Goal: Task Accomplishment & Management: Use online tool/utility

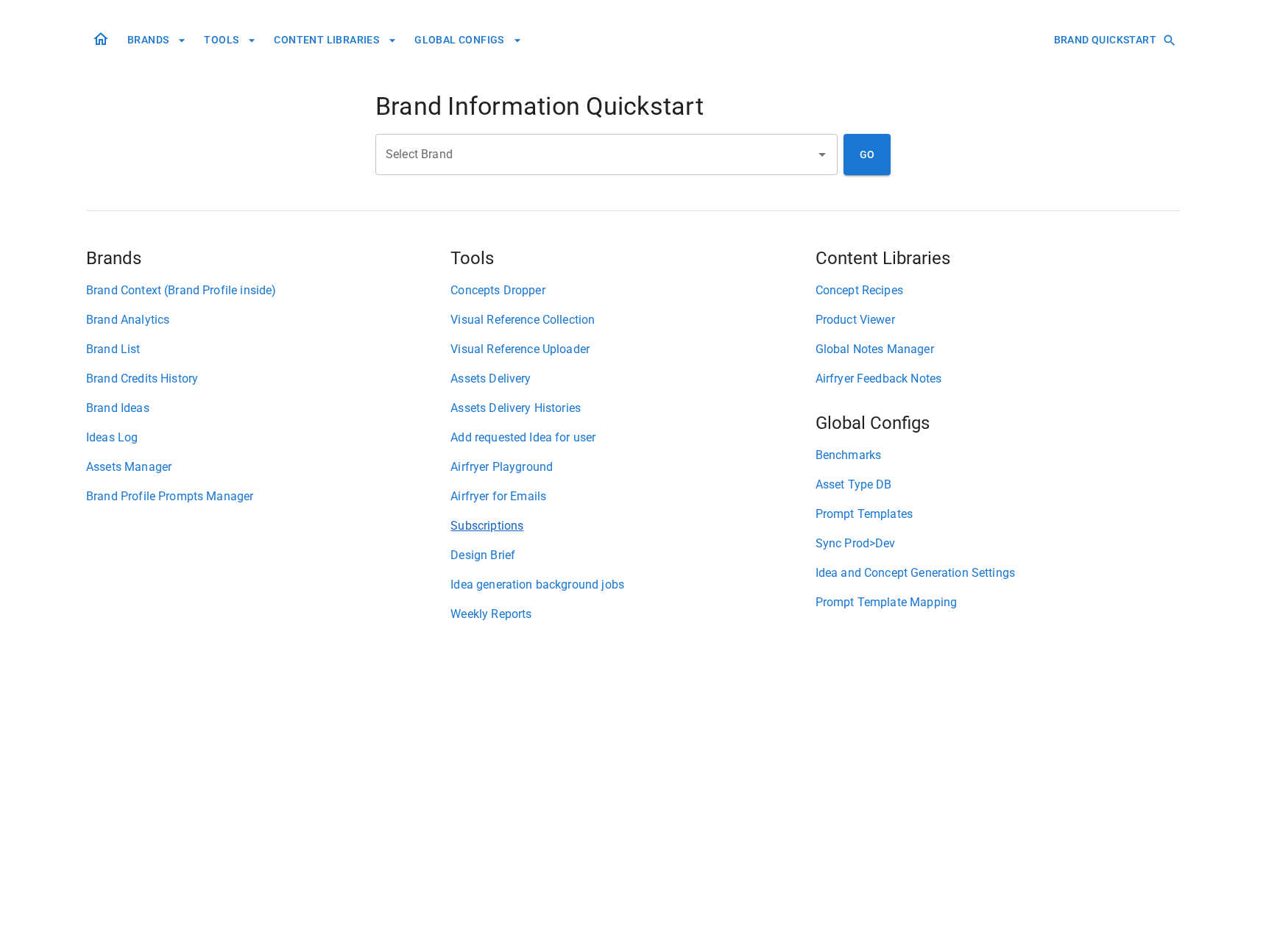
click at [504, 526] on link "Subscriptions" at bounding box center [633, 526] width 364 height 18
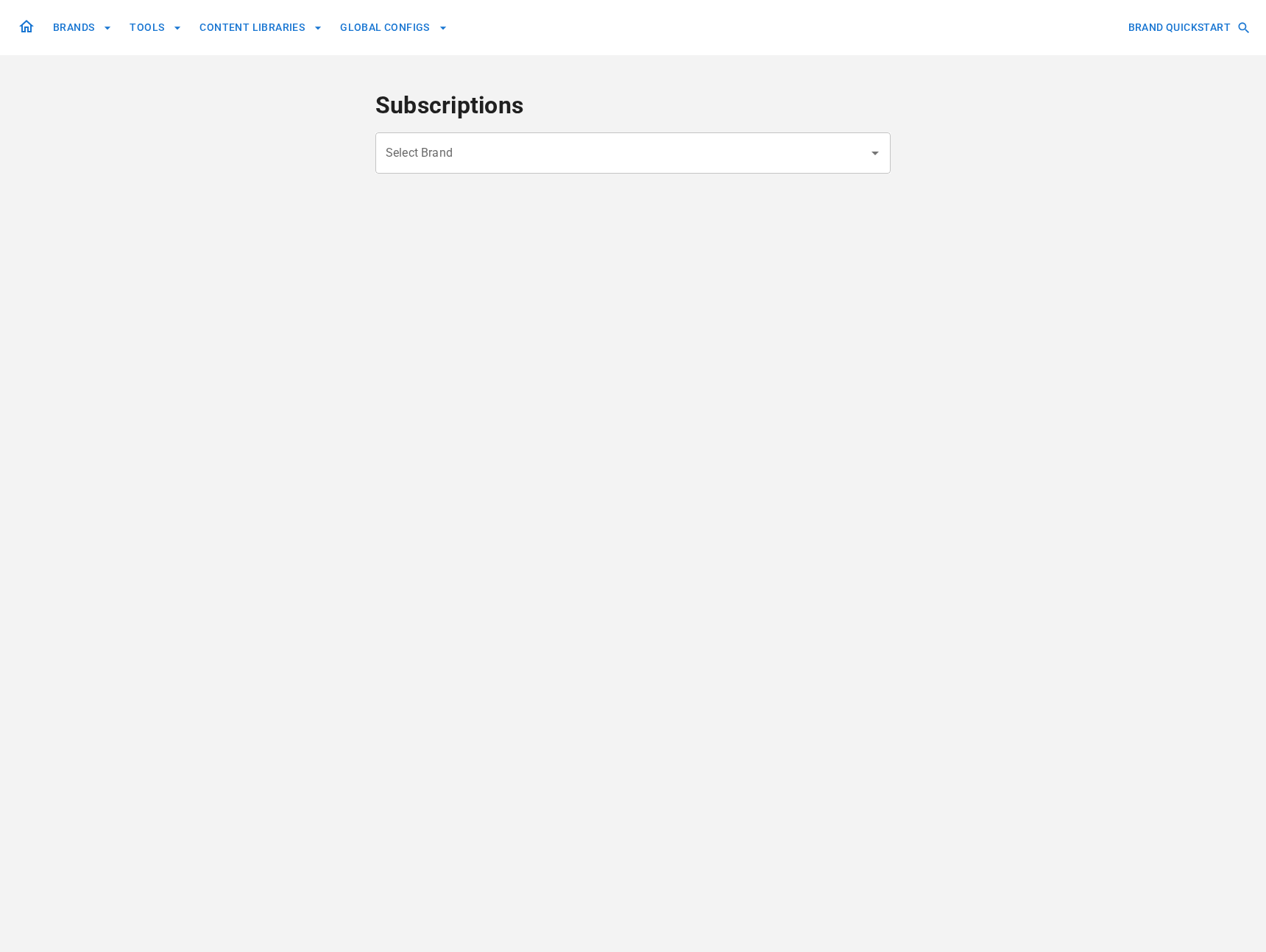
click at [492, 156] on input "Select Brand" at bounding box center [621, 152] width 480 height 28
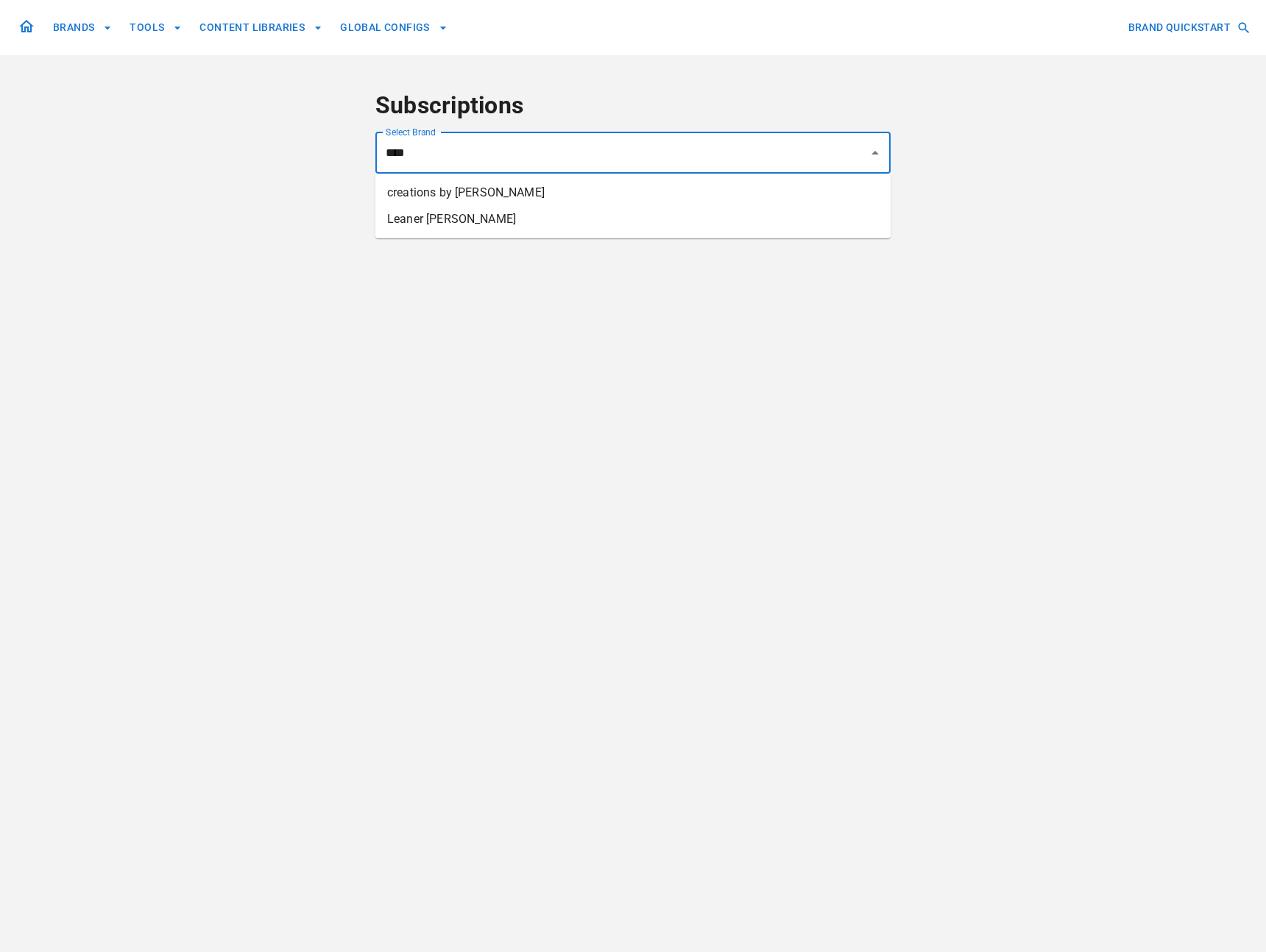
click at [485, 192] on li "creations by [PERSON_NAME]" at bounding box center [633, 192] width 515 height 26
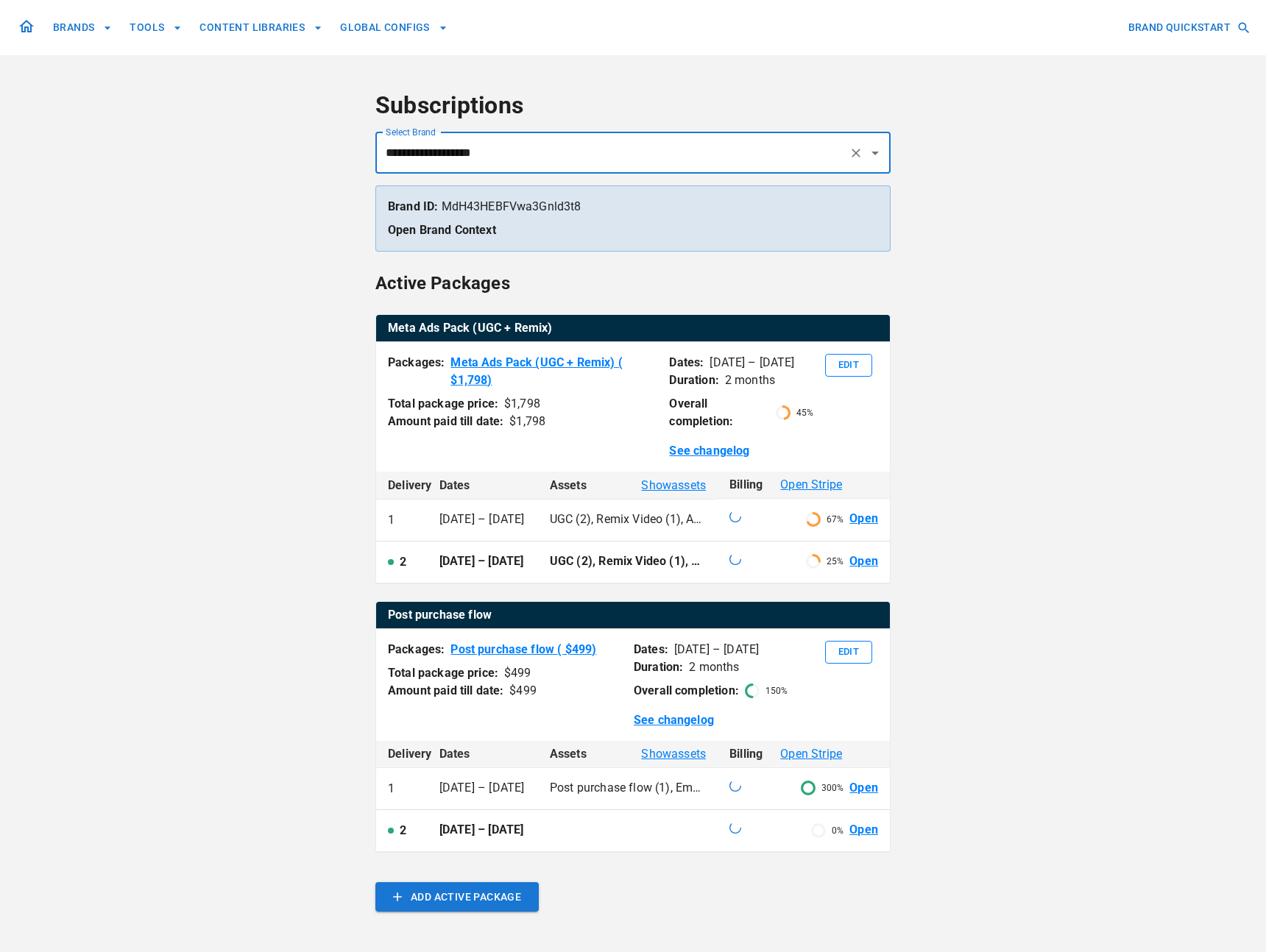
type input "**********"
click at [291, 468] on div "**********" at bounding box center [633, 604] width 1266 height 1208
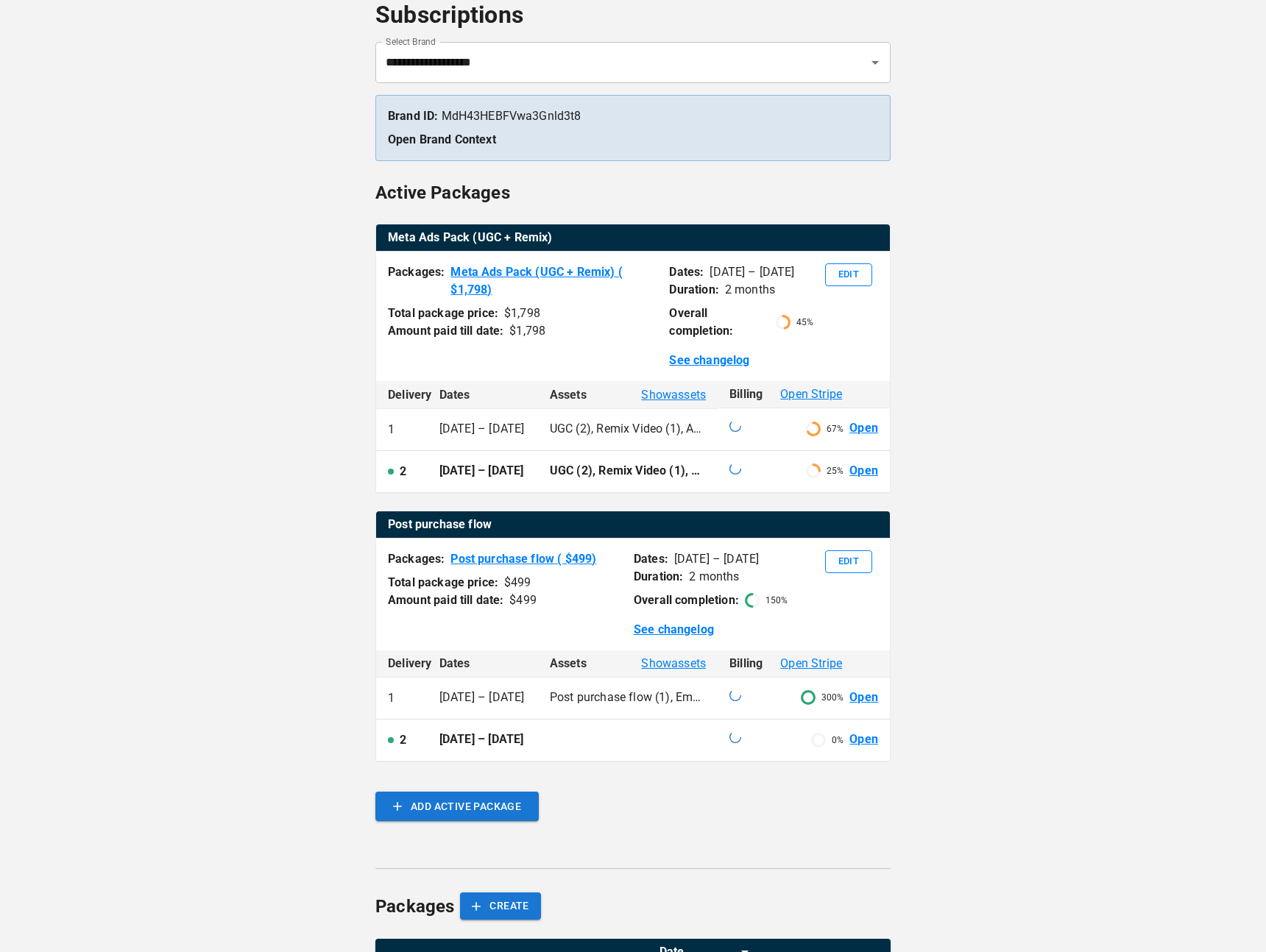
scroll to position [93, 0]
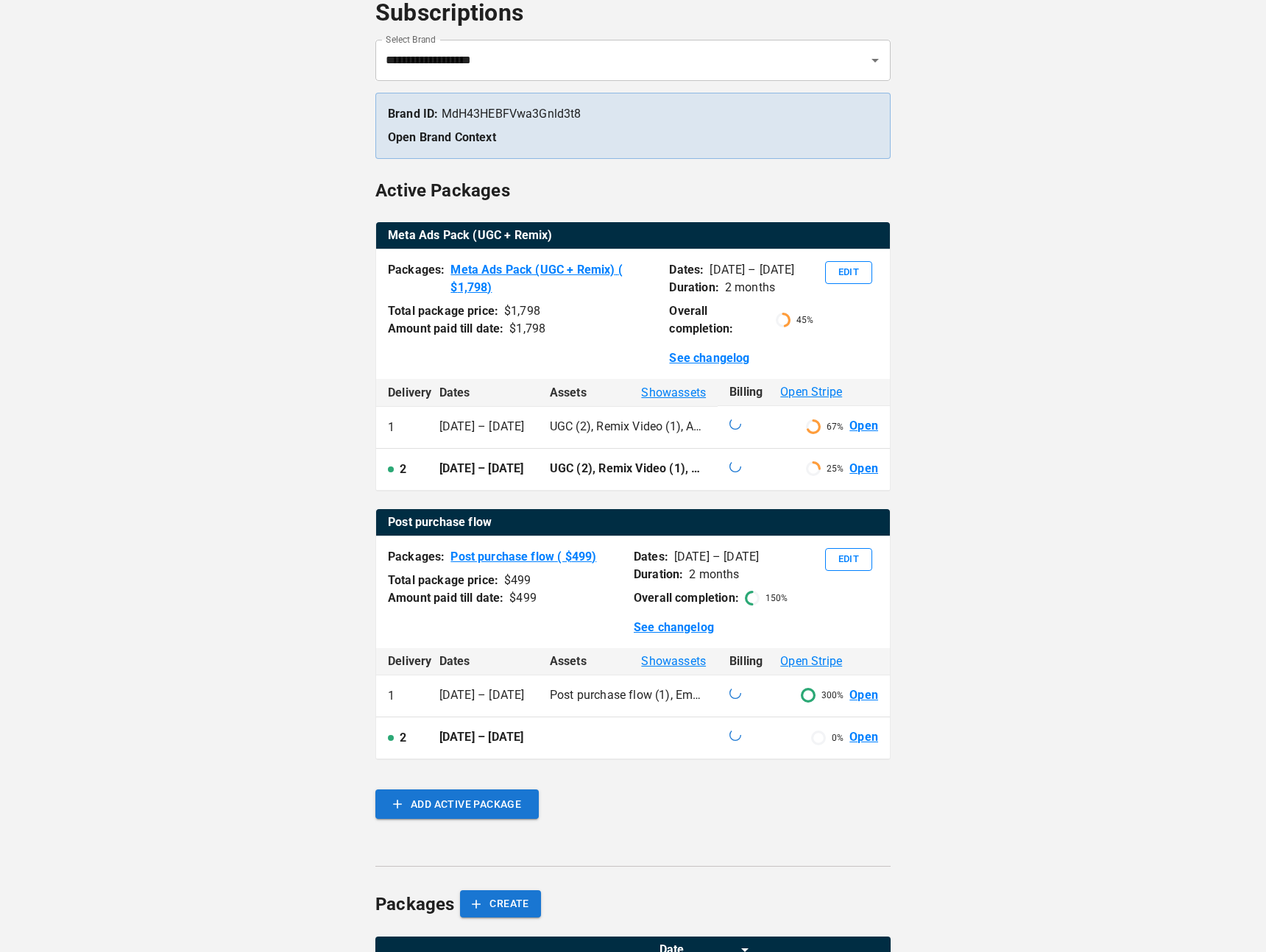
click at [856, 468] on link "Open" at bounding box center [863, 469] width 28 height 17
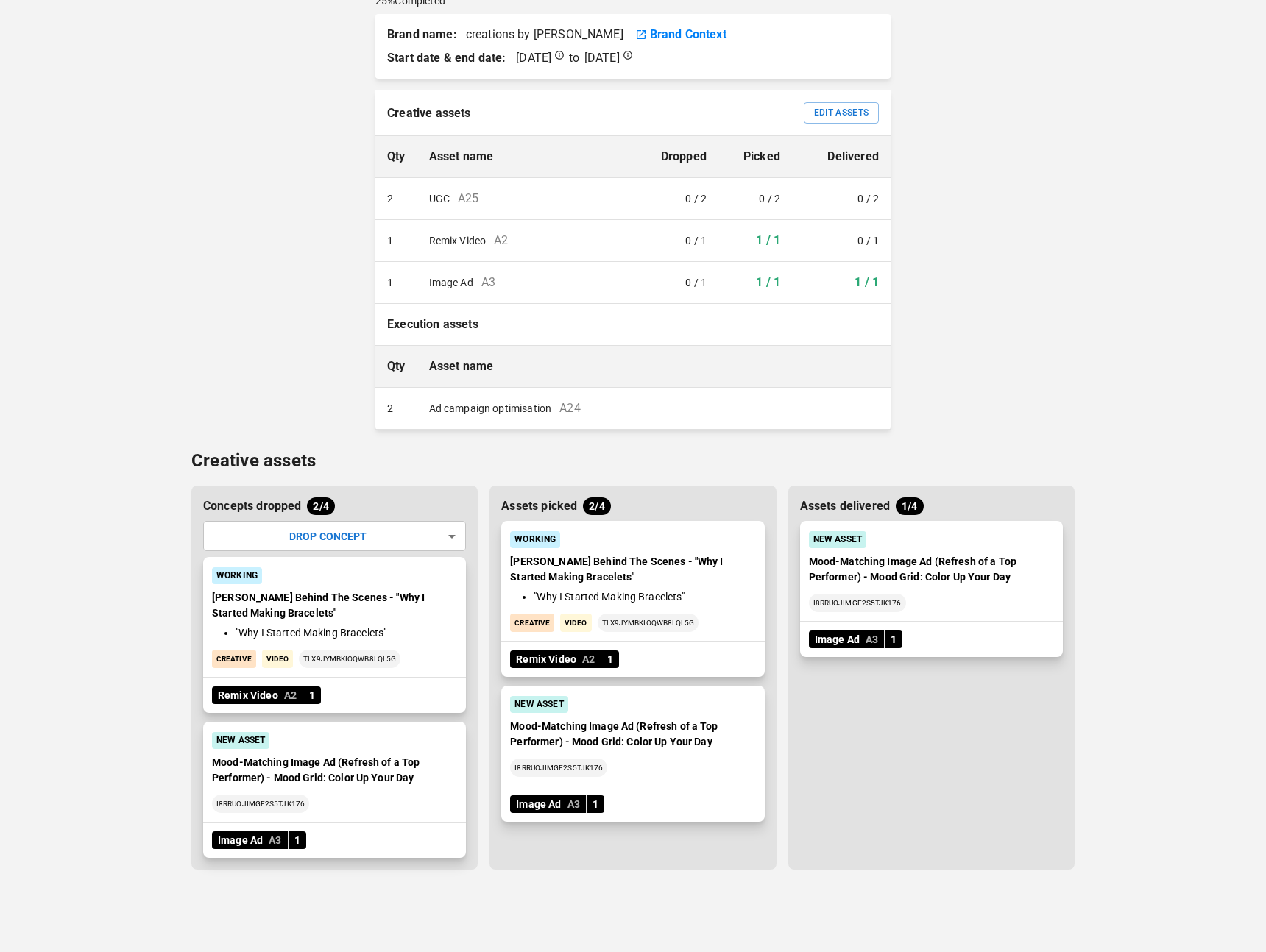
scroll to position [66, 0]
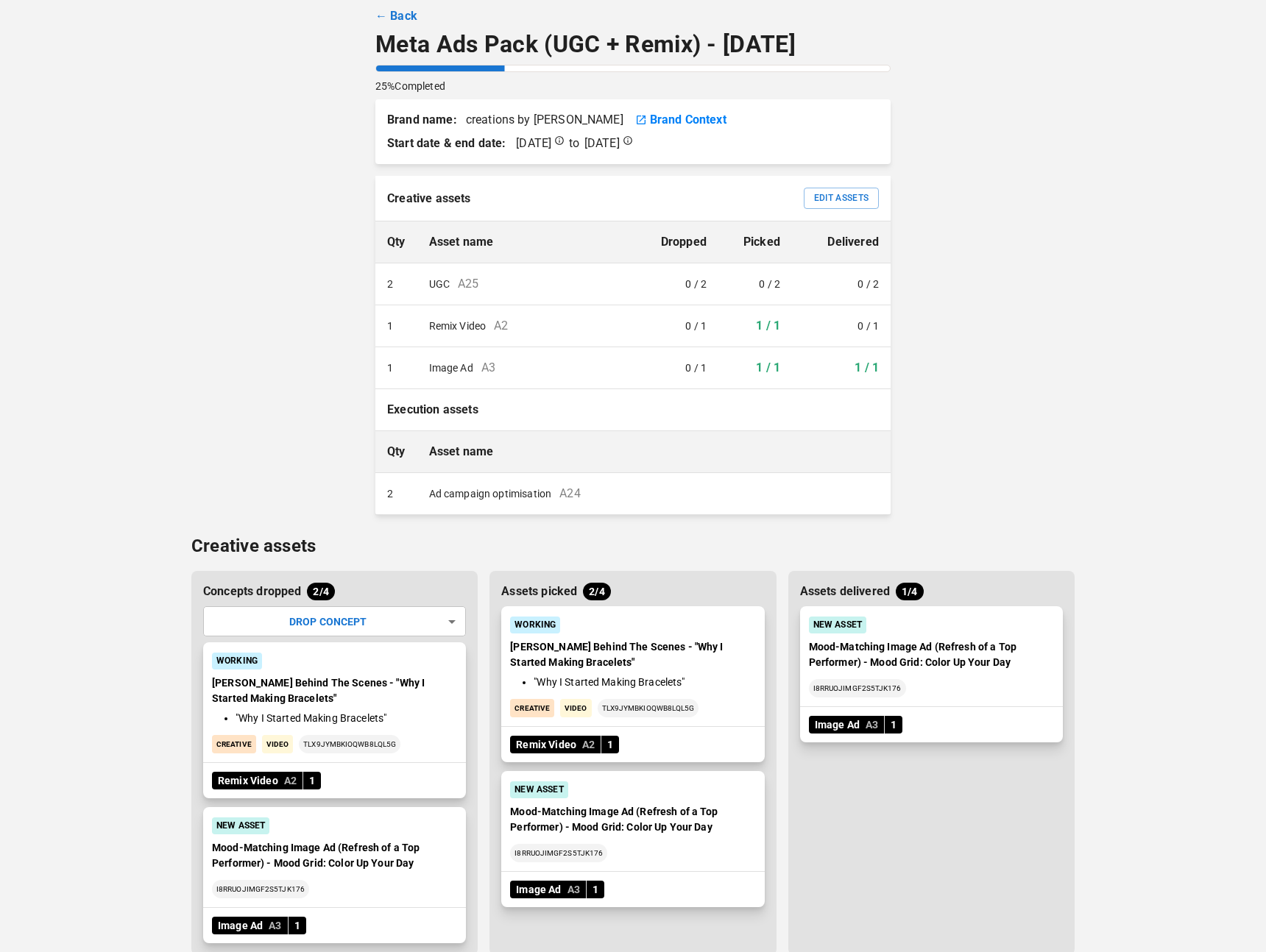
click at [932, 413] on div "BRANDS TOOLS CONTENT LIBRARIES GLOBAL CONFIGS BRAND QUICKSTART ← Back Meta Ads …" at bounding box center [633, 485] width 884 height 1104
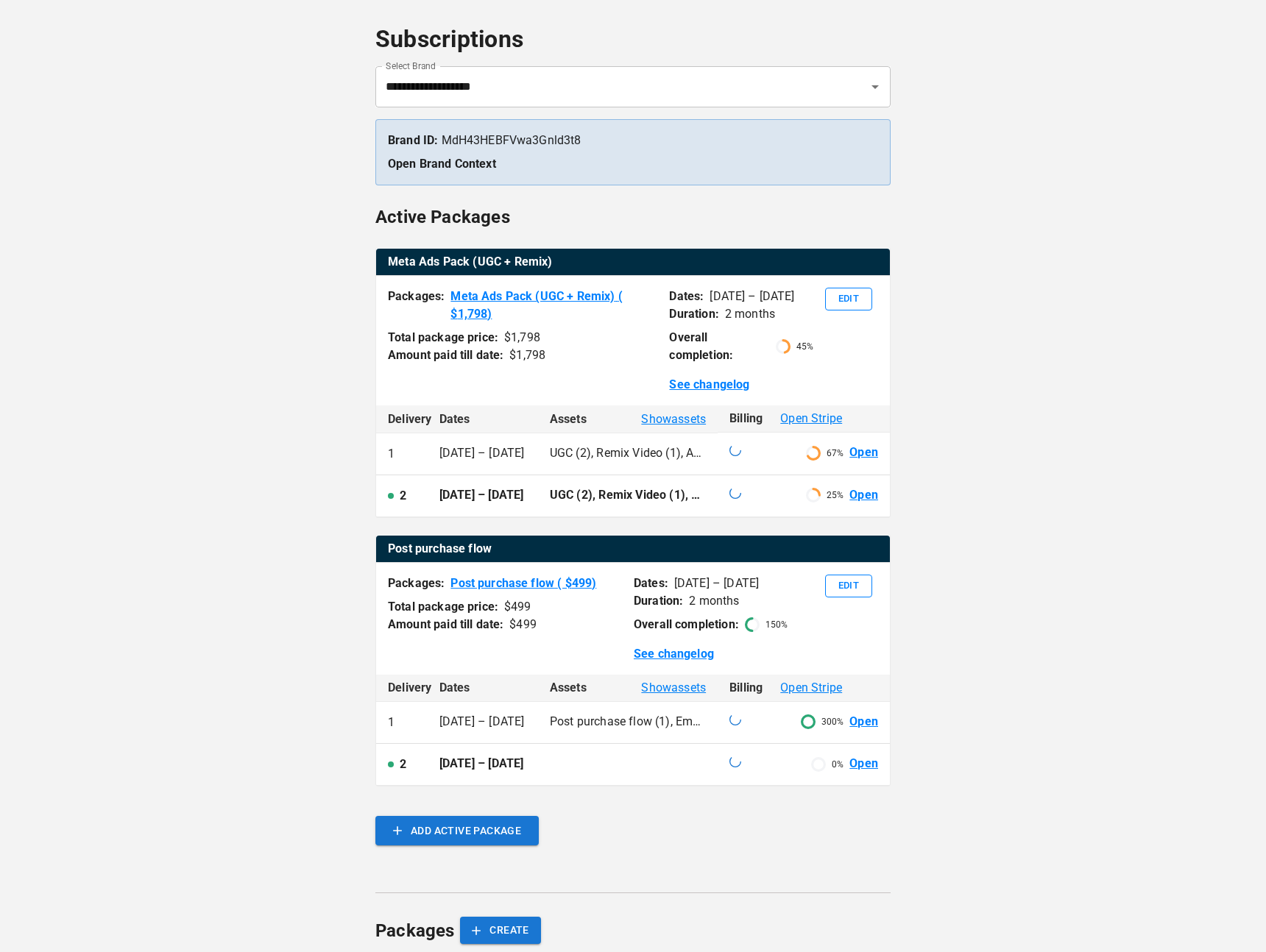
scroll to position [93, 0]
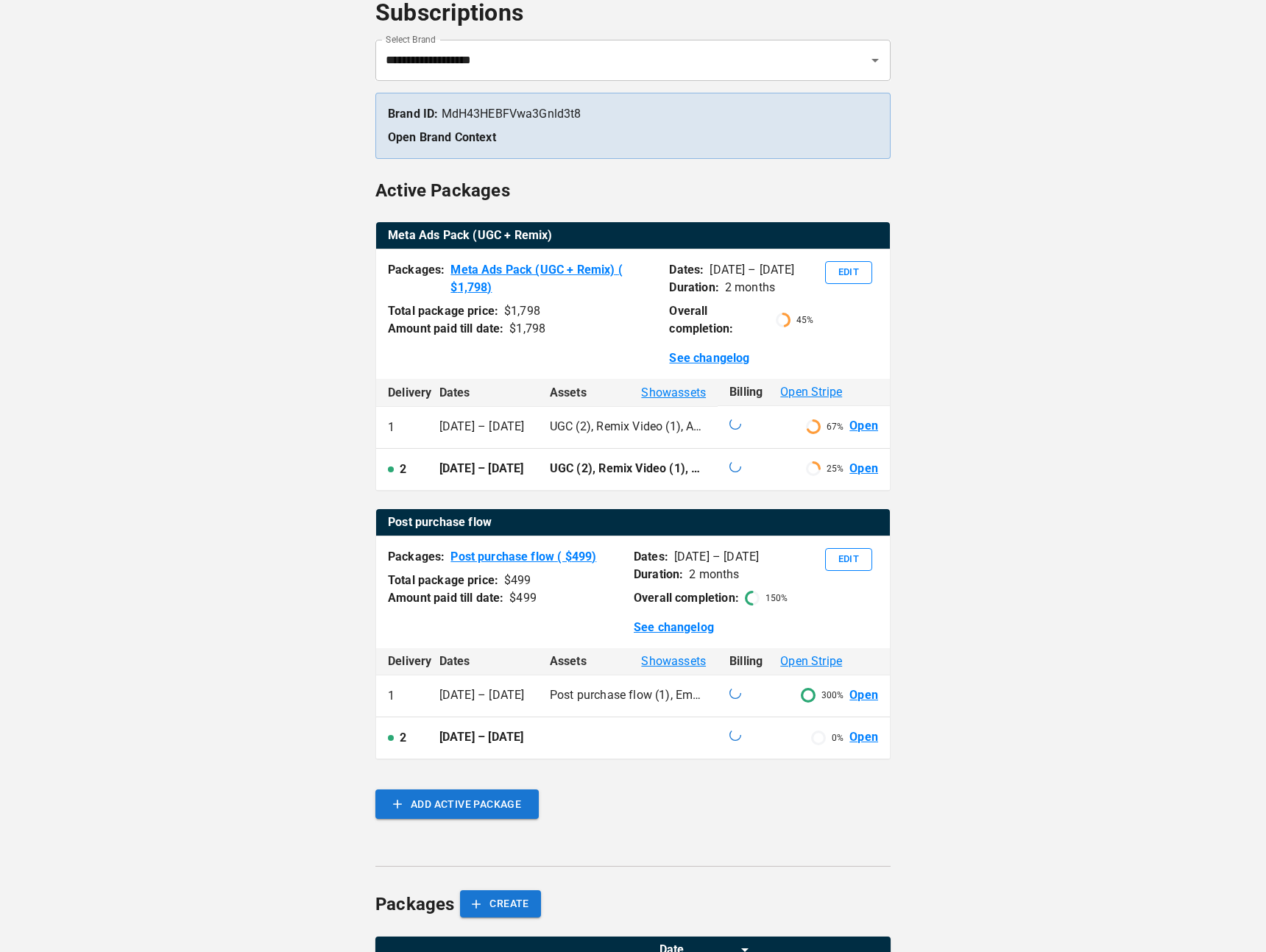
click at [860, 425] on link "Open" at bounding box center [863, 426] width 28 height 17
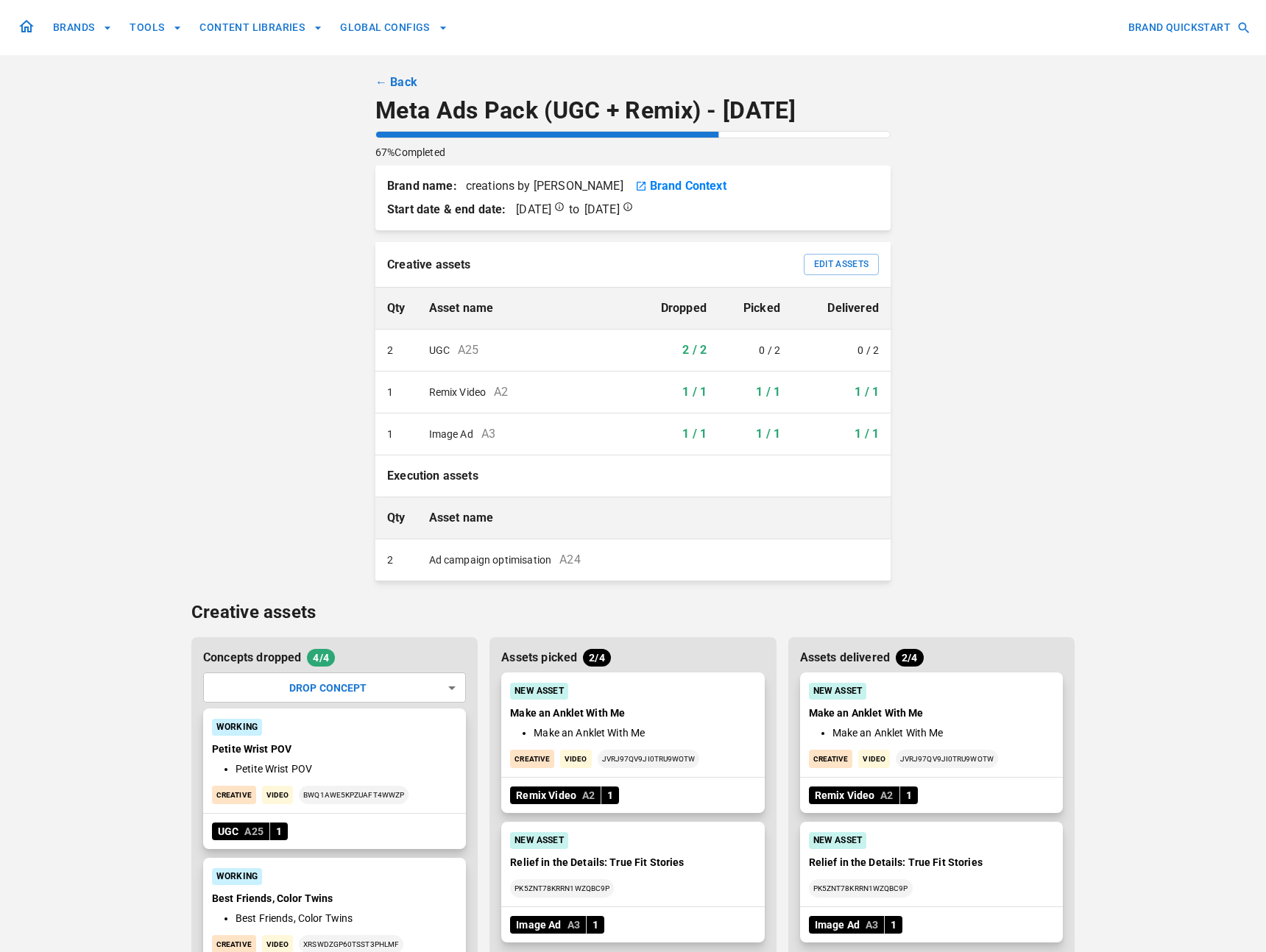
click at [544, 186] on p "Brand name: creations by [PERSON_NAME]" at bounding box center [505, 187] width 236 height 18
